Goal: Find specific page/section: Find specific page/section

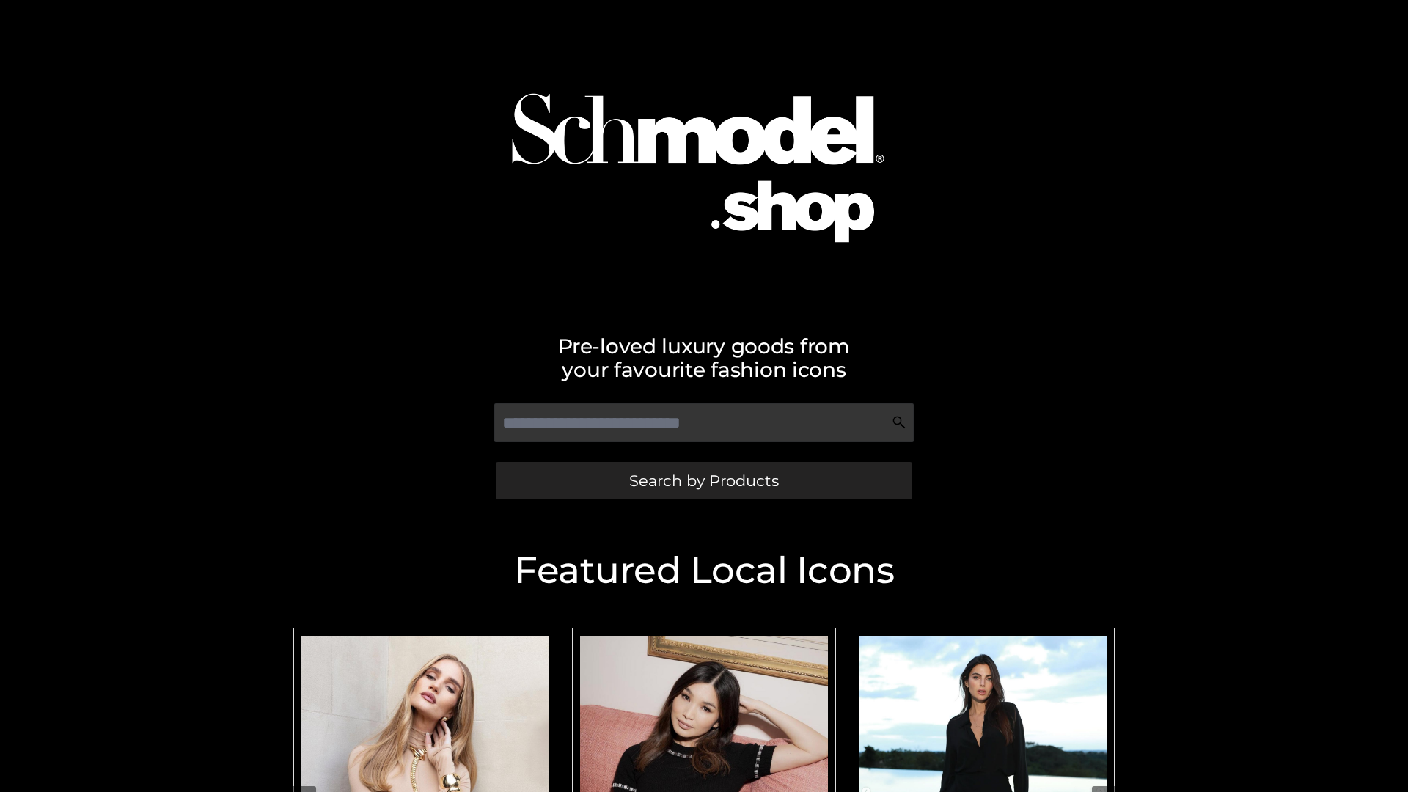
click at [703, 480] on span "Search by Products" at bounding box center [704, 480] width 150 height 15
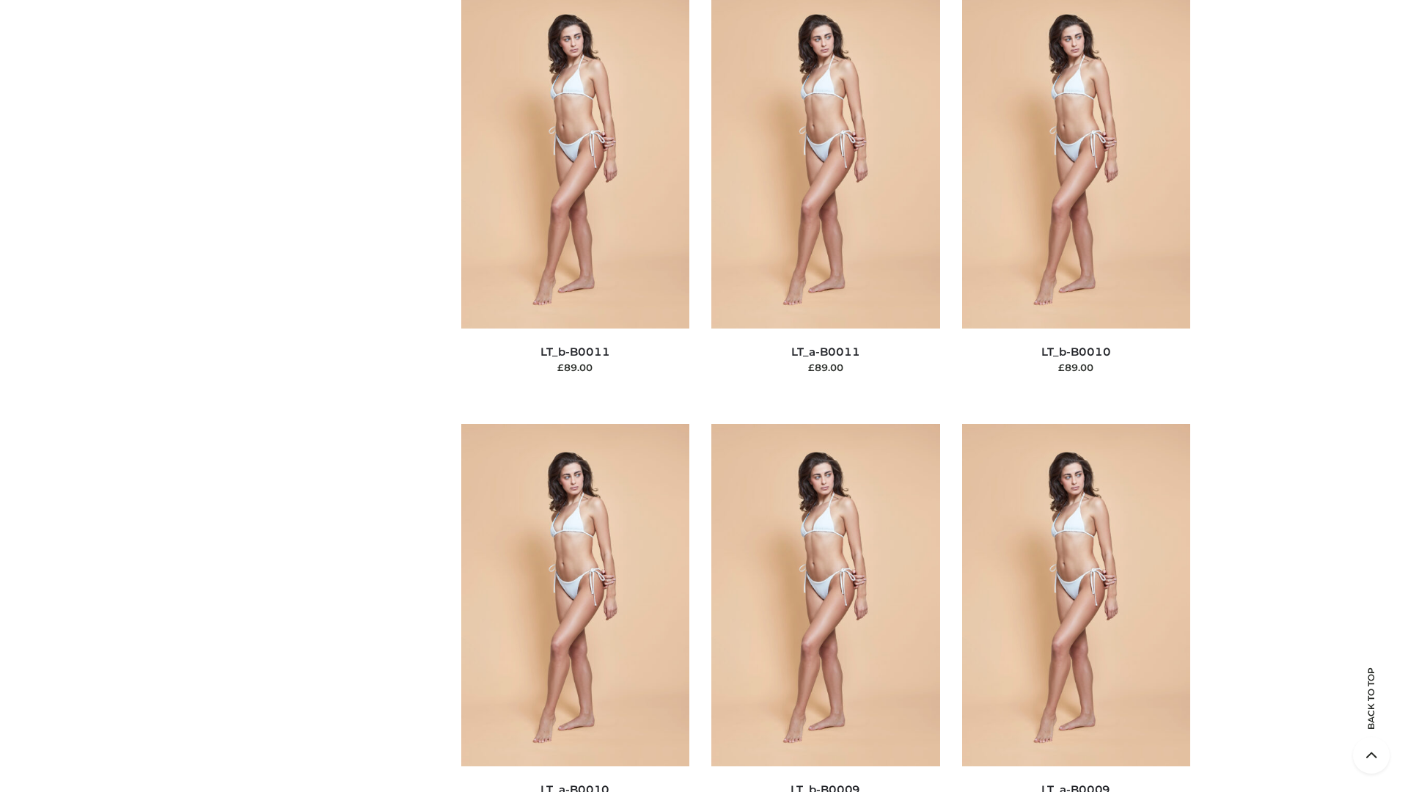
scroll to position [6588, 0]
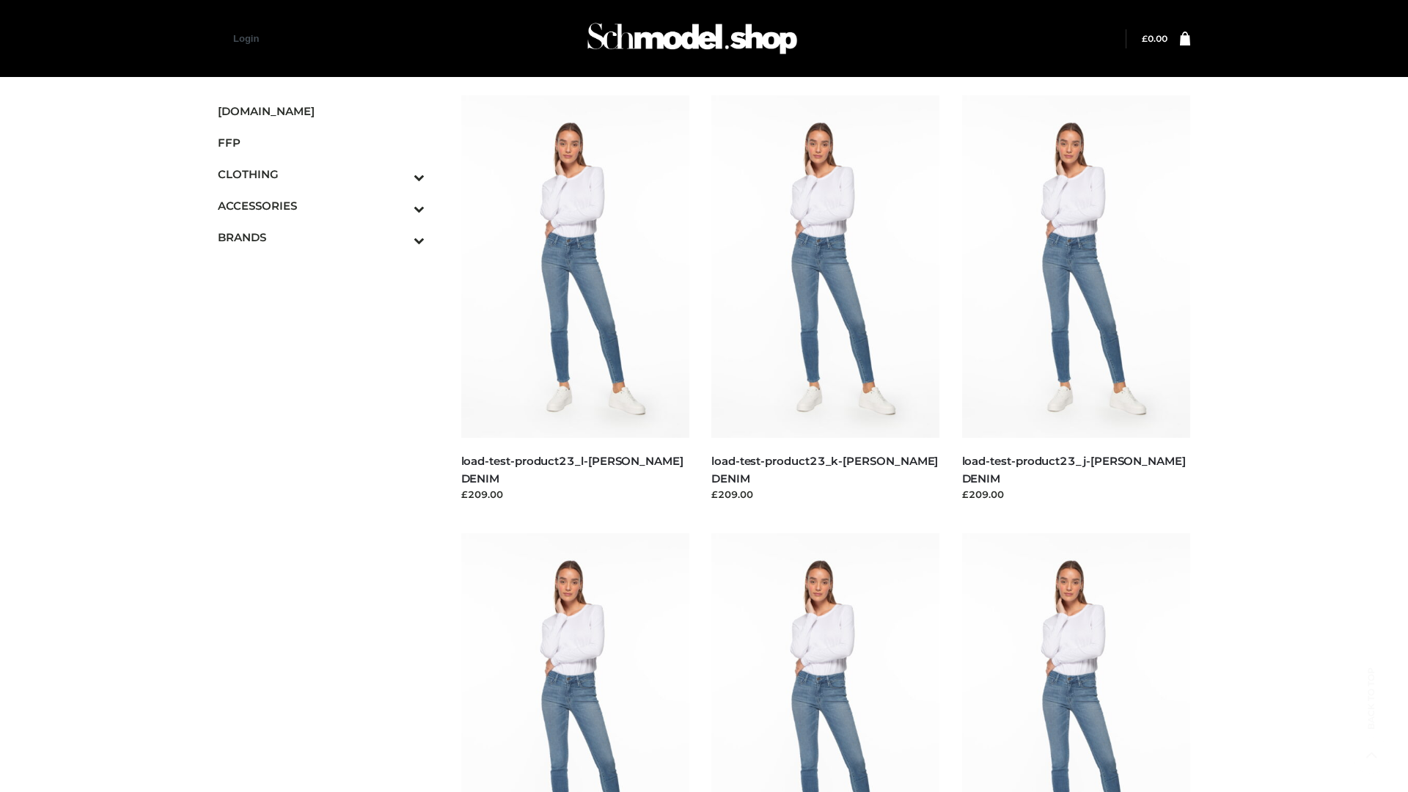
scroll to position [1287, 0]
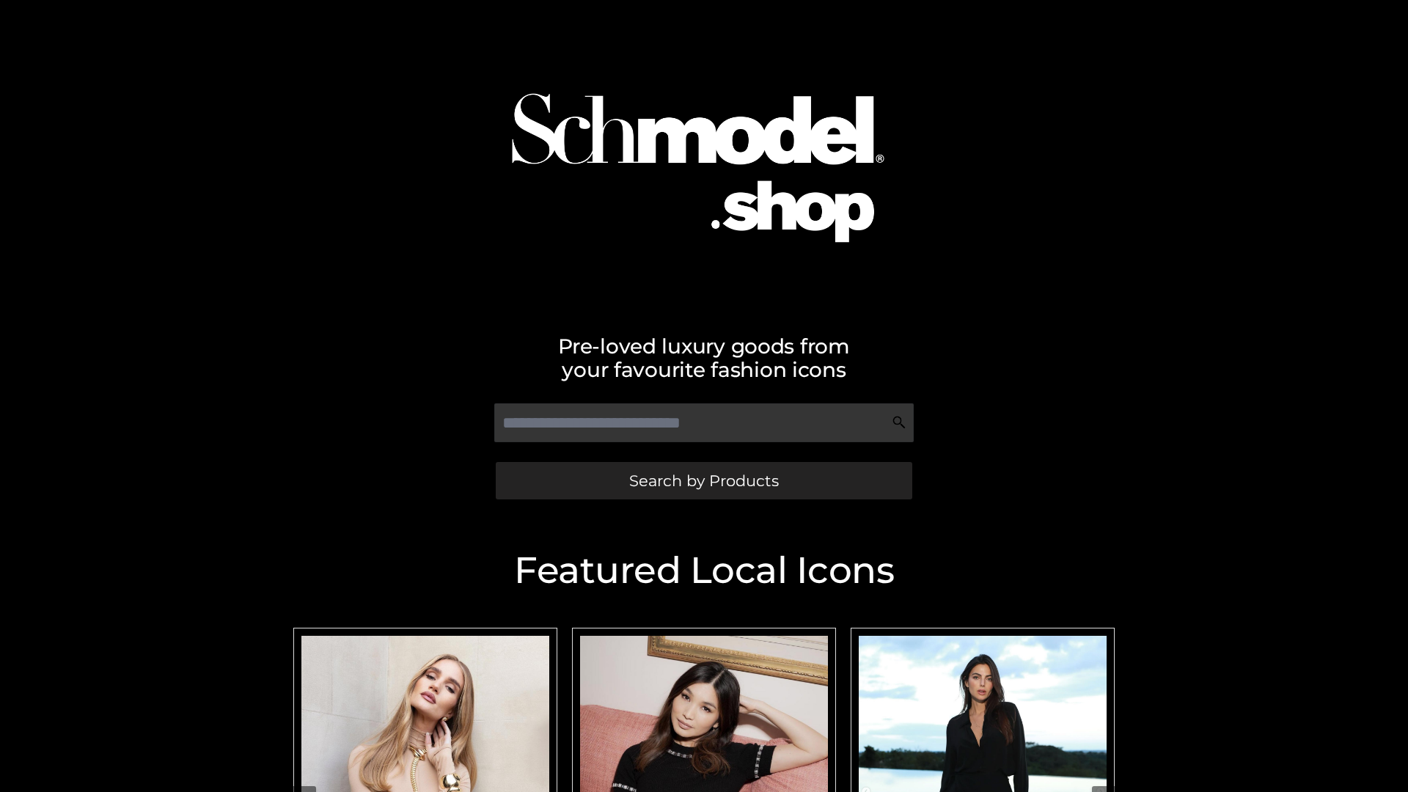
click at [703, 480] on span "Search by Products" at bounding box center [704, 480] width 150 height 15
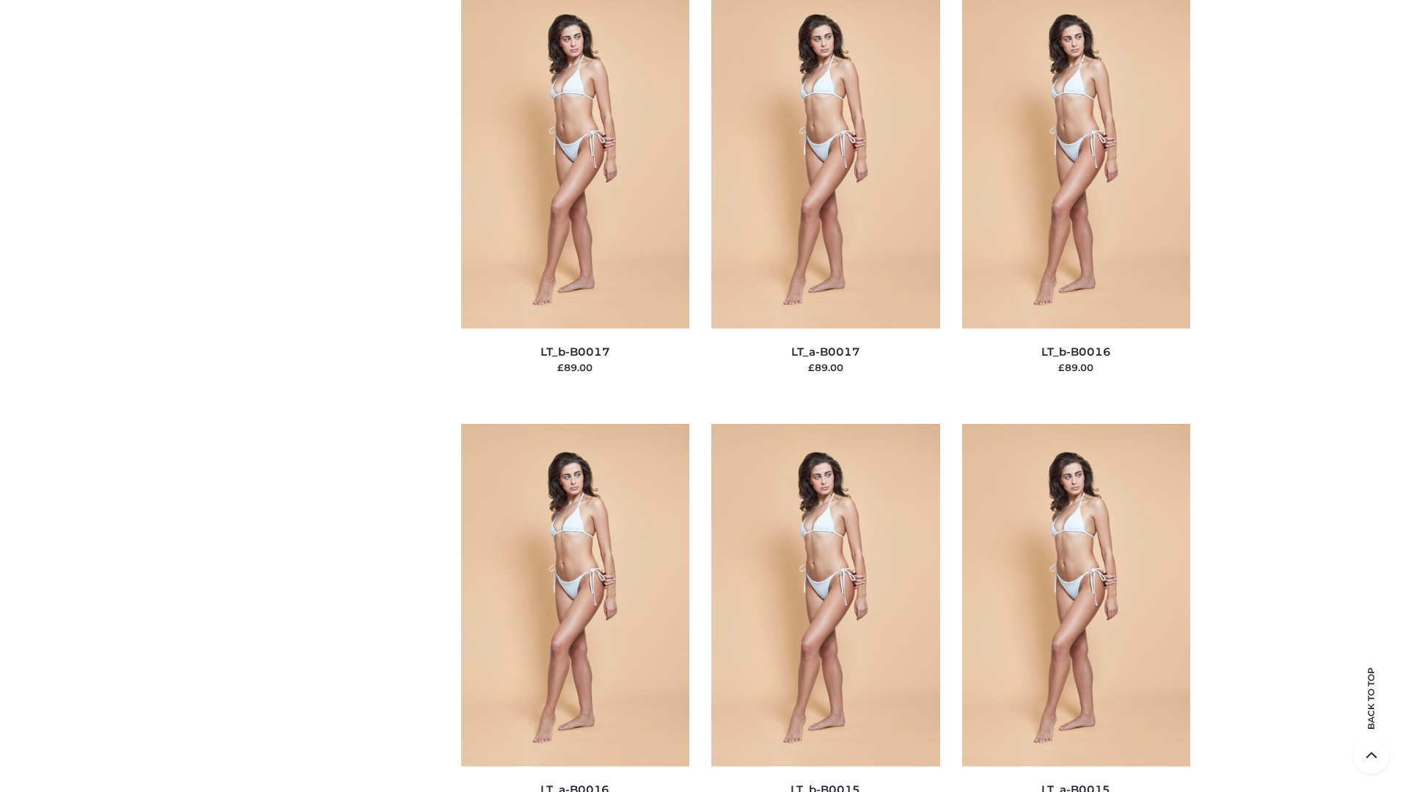
scroll to position [4821, 0]
